Goal: Task Accomplishment & Management: Manage account settings

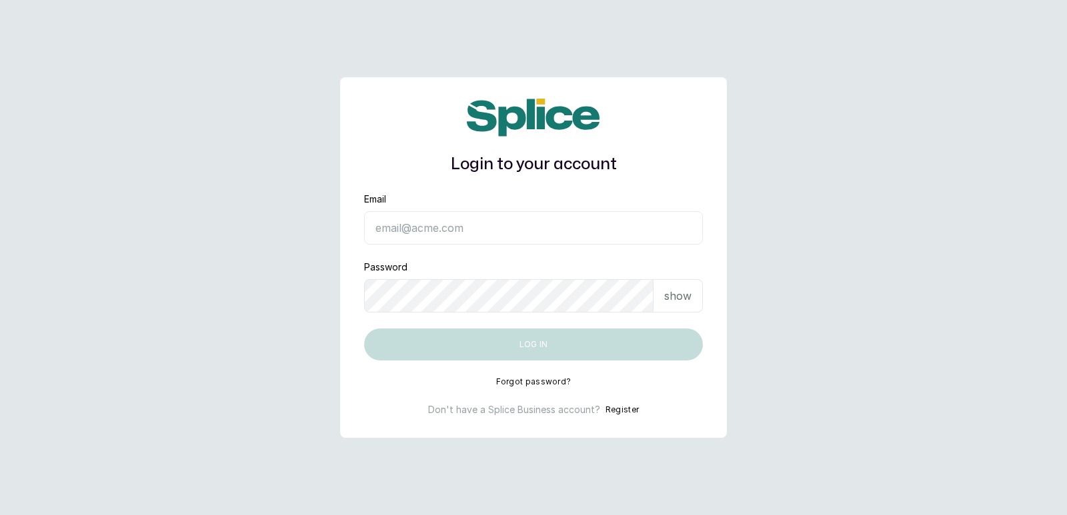
click at [409, 223] on input "Email" at bounding box center [533, 227] width 339 height 33
type input "reachtfaprofessionals@gmail.com"
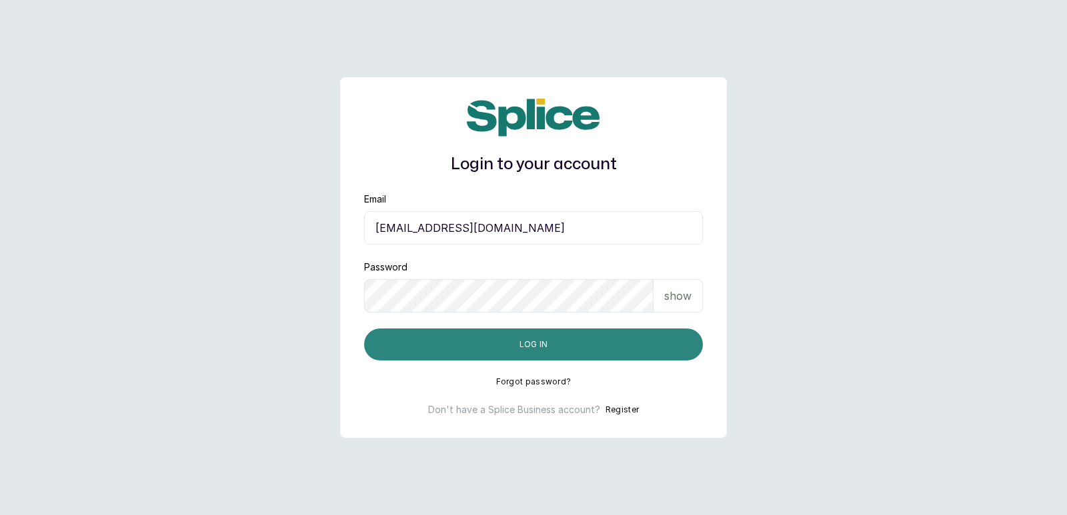
click at [435, 341] on button "Log in" at bounding box center [533, 345] width 339 height 32
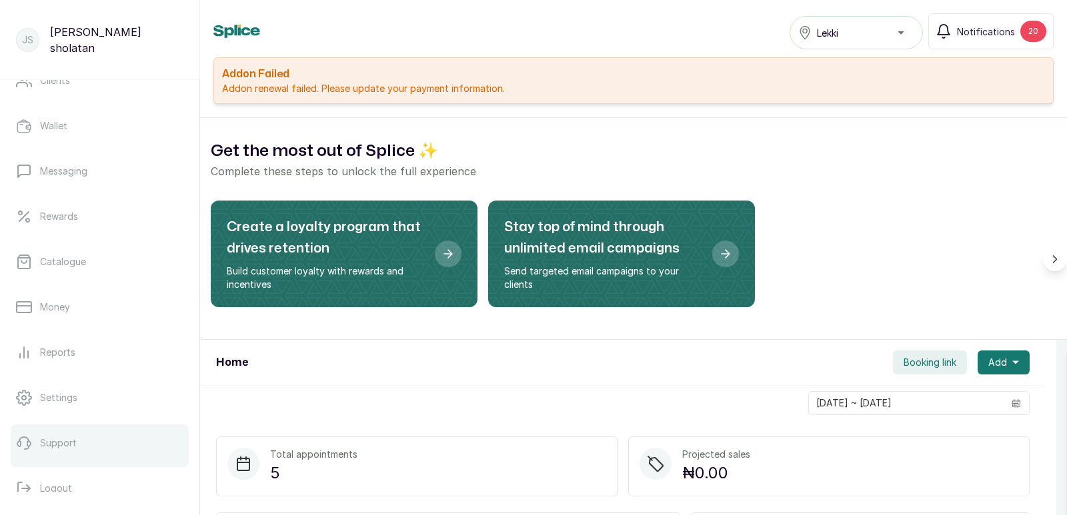
scroll to position [209, 0]
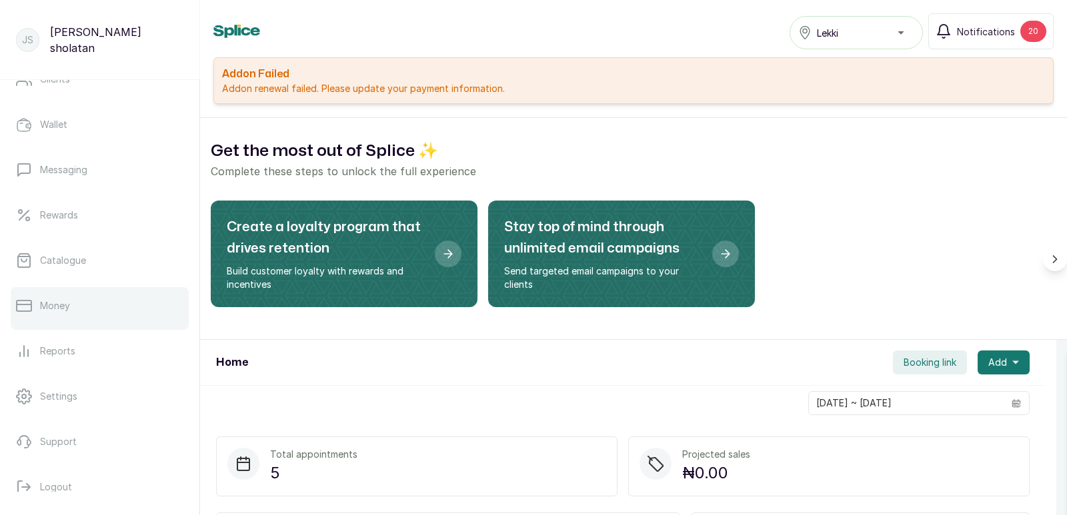
click at [145, 311] on link "Money" at bounding box center [100, 305] width 178 height 37
